Goal: Transaction & Acquisition: Purchase product/service

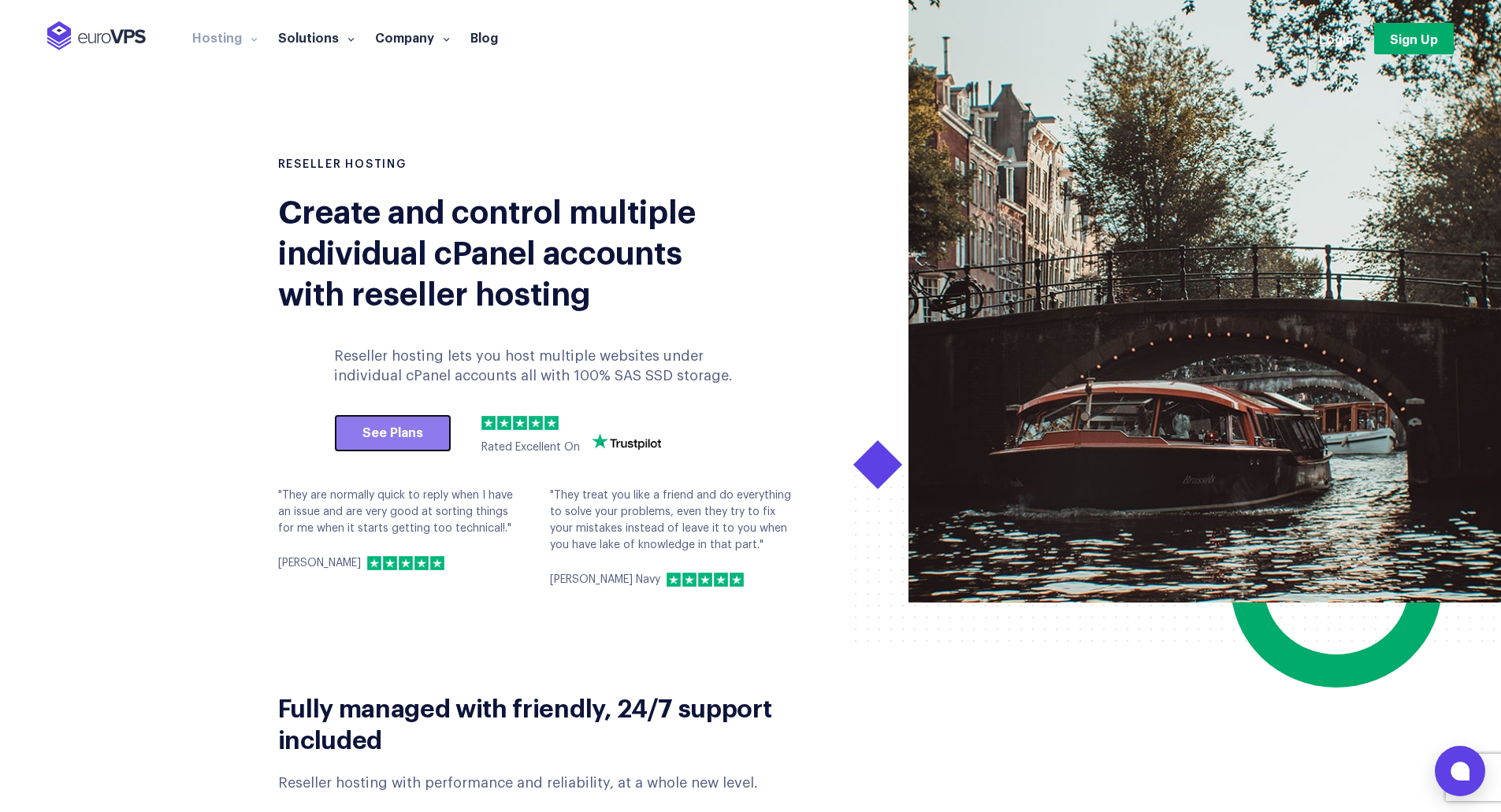
click at [402, 427] on link "See Plans" at bounding box center [393, 433] width 118 height 38
click at [414, 432] on link "See Plans" at bounding box center [393, 433] width 118 height 38
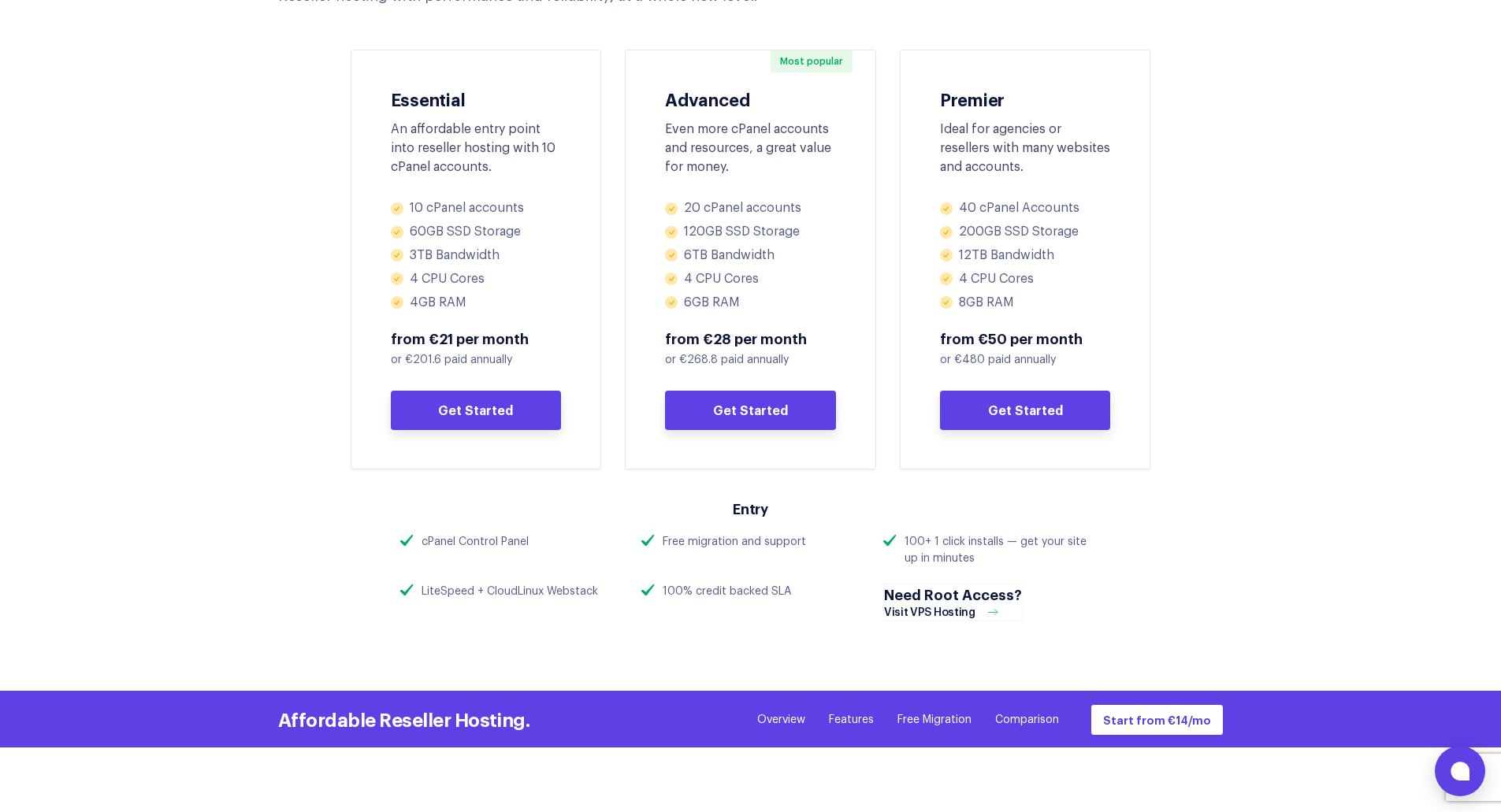
scroll to position [787, 0]
click at [945, 595] on h4 "Need Root Access?" at bounding box center [952, 593] width 138 height 20
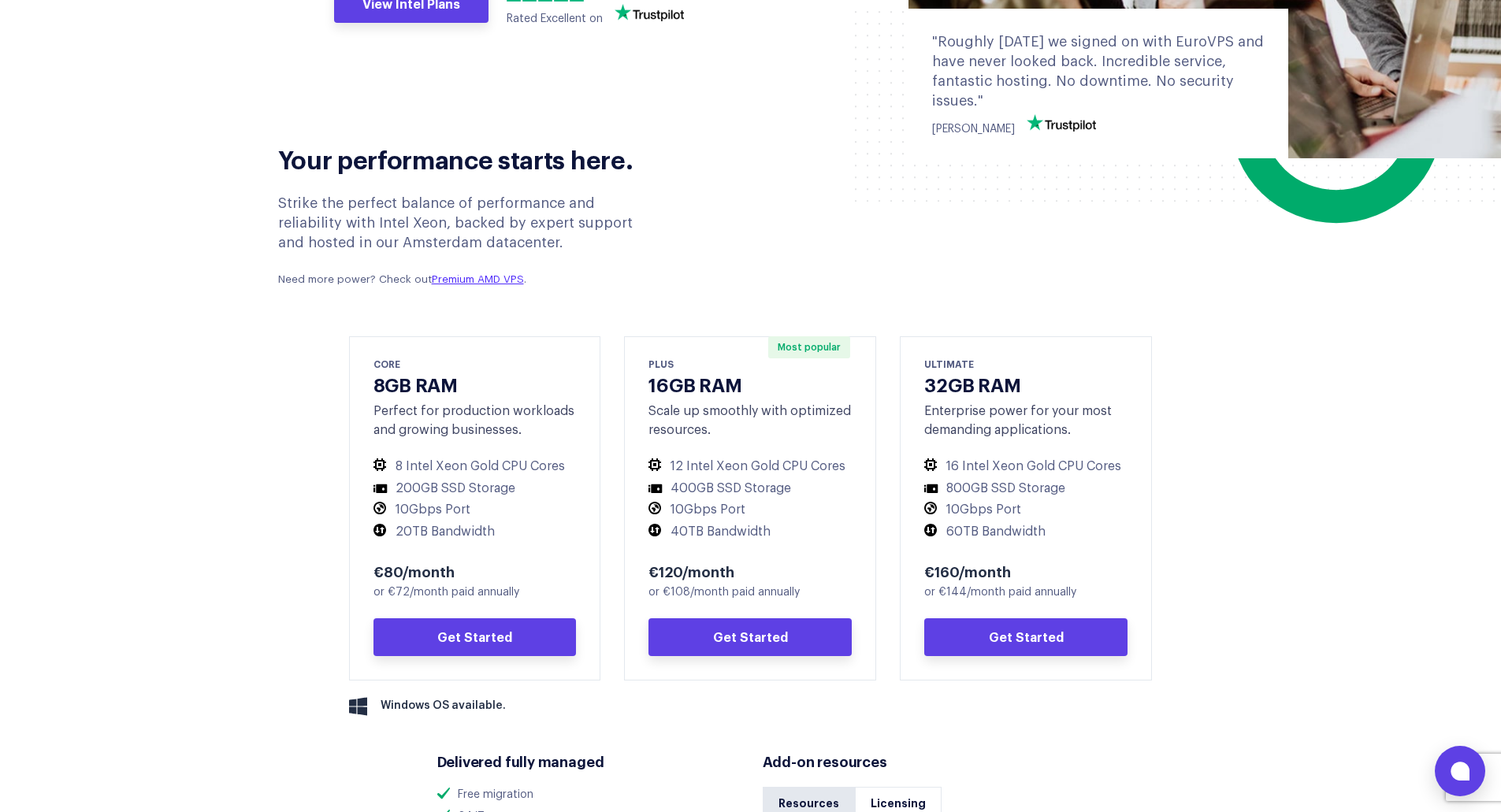
scroll to position [551, 0]
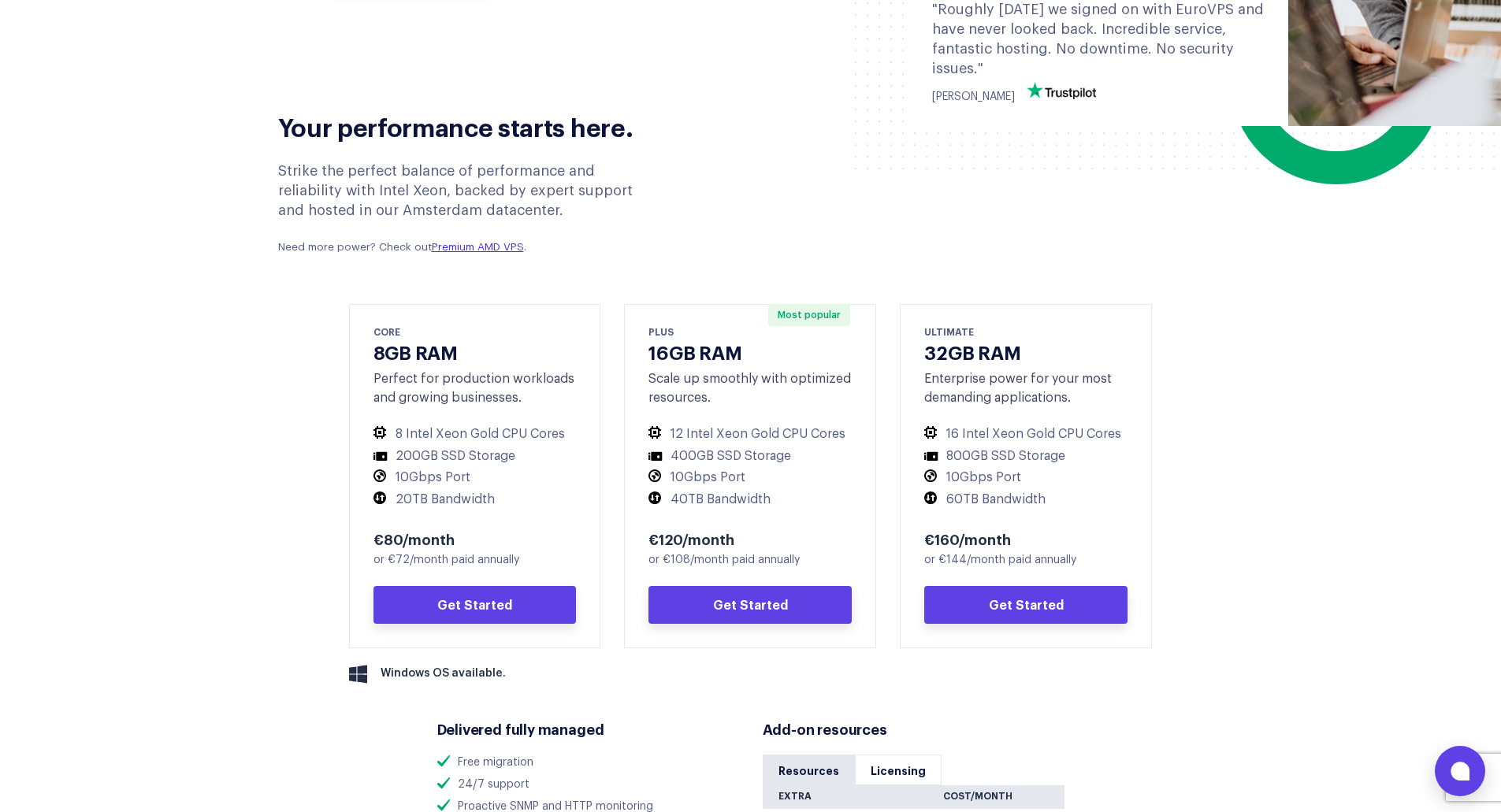
click at [1253, 612] on section "Your performance starts here. Strike the perfect balance of performance and rel…" at bounding box center [750, 594] width 1501 height 1007
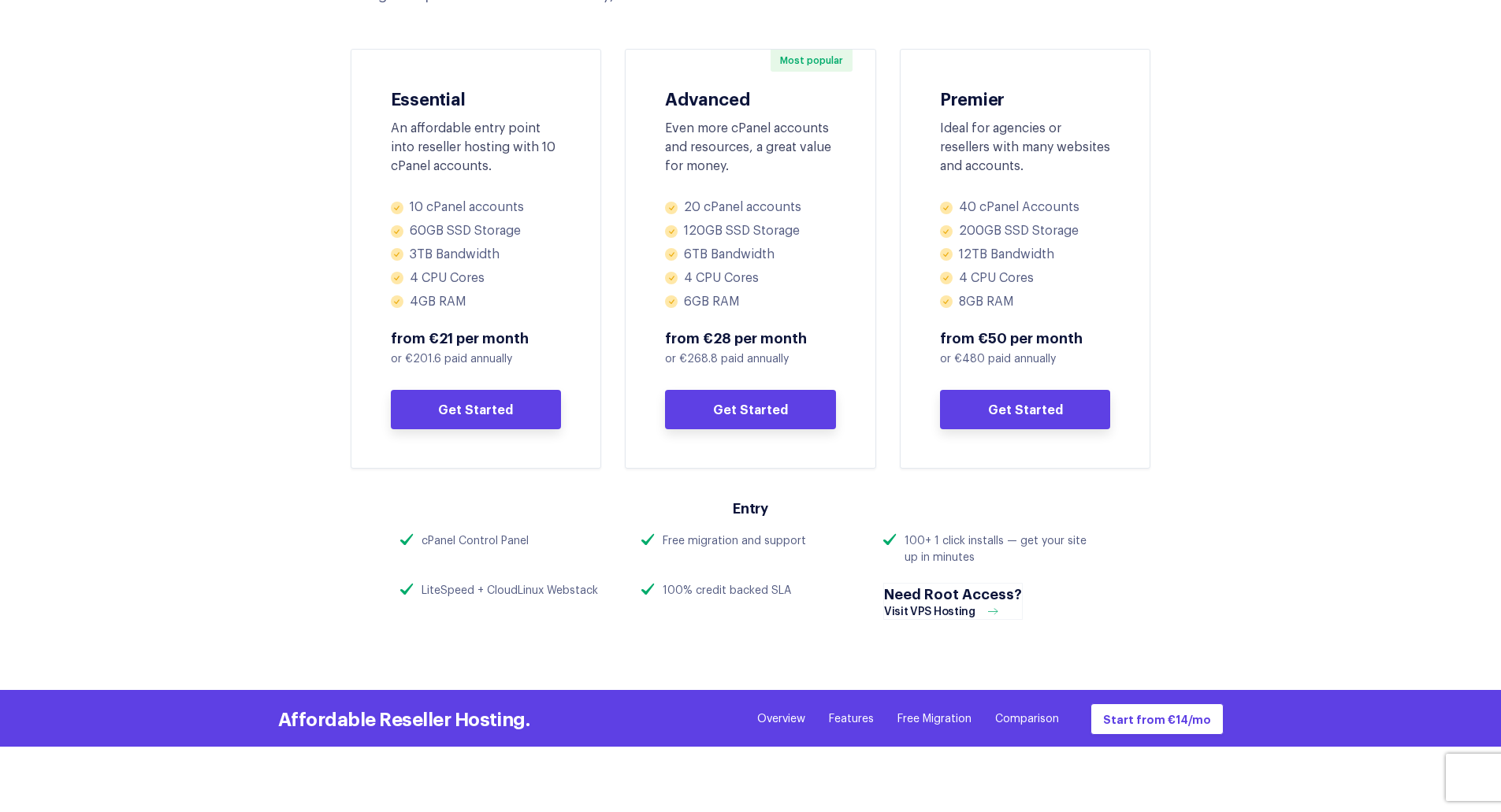
scroll to position [787, 0]
click at [160, 359] on section "Fully managed with friendly, 24/7 support included Reseller hosting with perfor…" at bounding box center [750, 185] width 1501 height 595
click at [215, 280] on section "Fully managed with friendly, 24/7 support included Reseller hosting with perfor…" at bounding box center [750, 185] width 1501 height 595
click at [494, 400] on link "Get Started" at bounding box center [476, 409] width 171 height 40
